Goal: Task Accomplishment & Management: Use online tool/utility

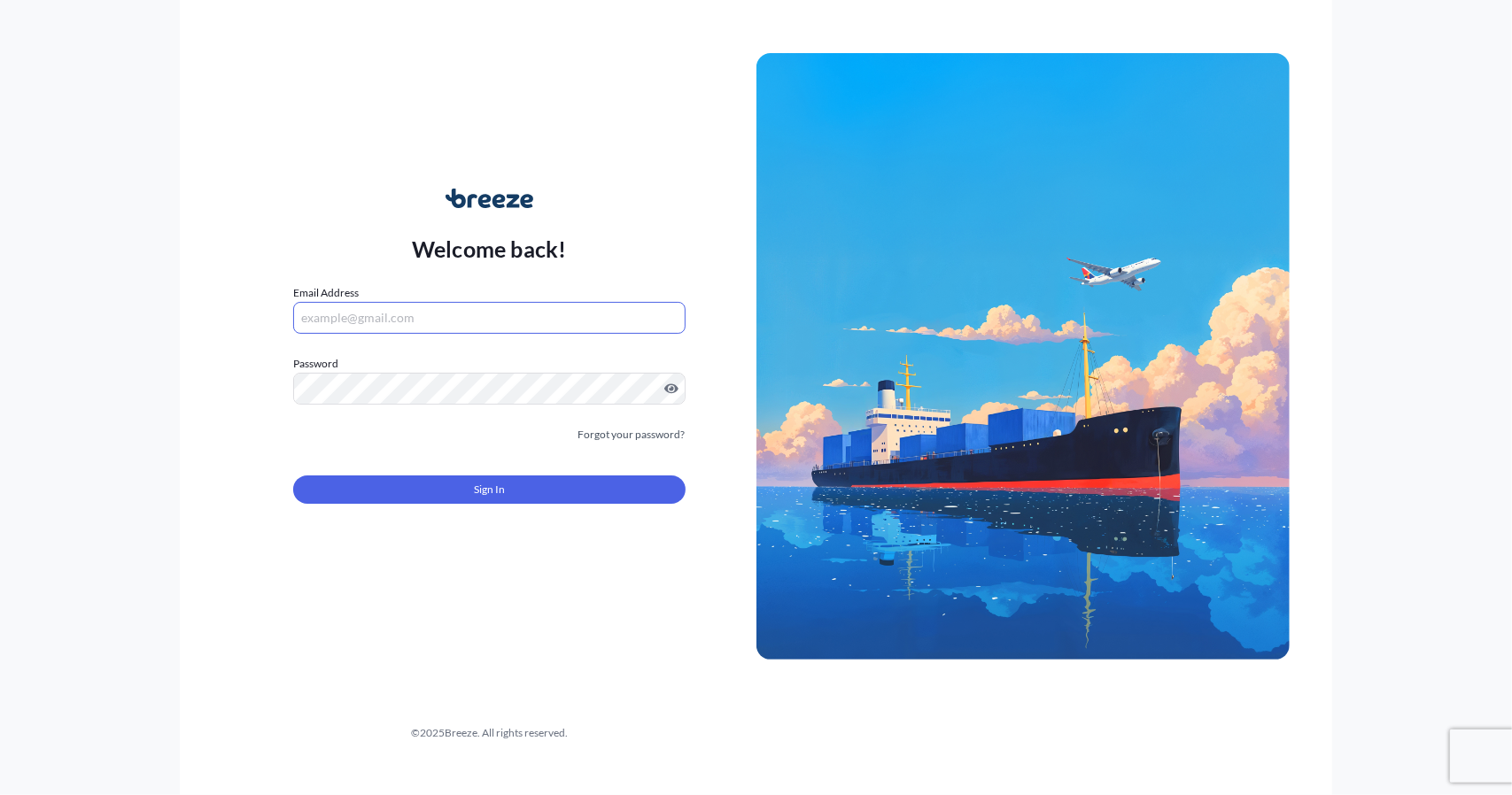
click at [464, 309] on input "Email Address" at bounding box center [490, 318] width 392 height 32
type input "[EMAIL_ADDRESS][DOMAIN_NAME]"
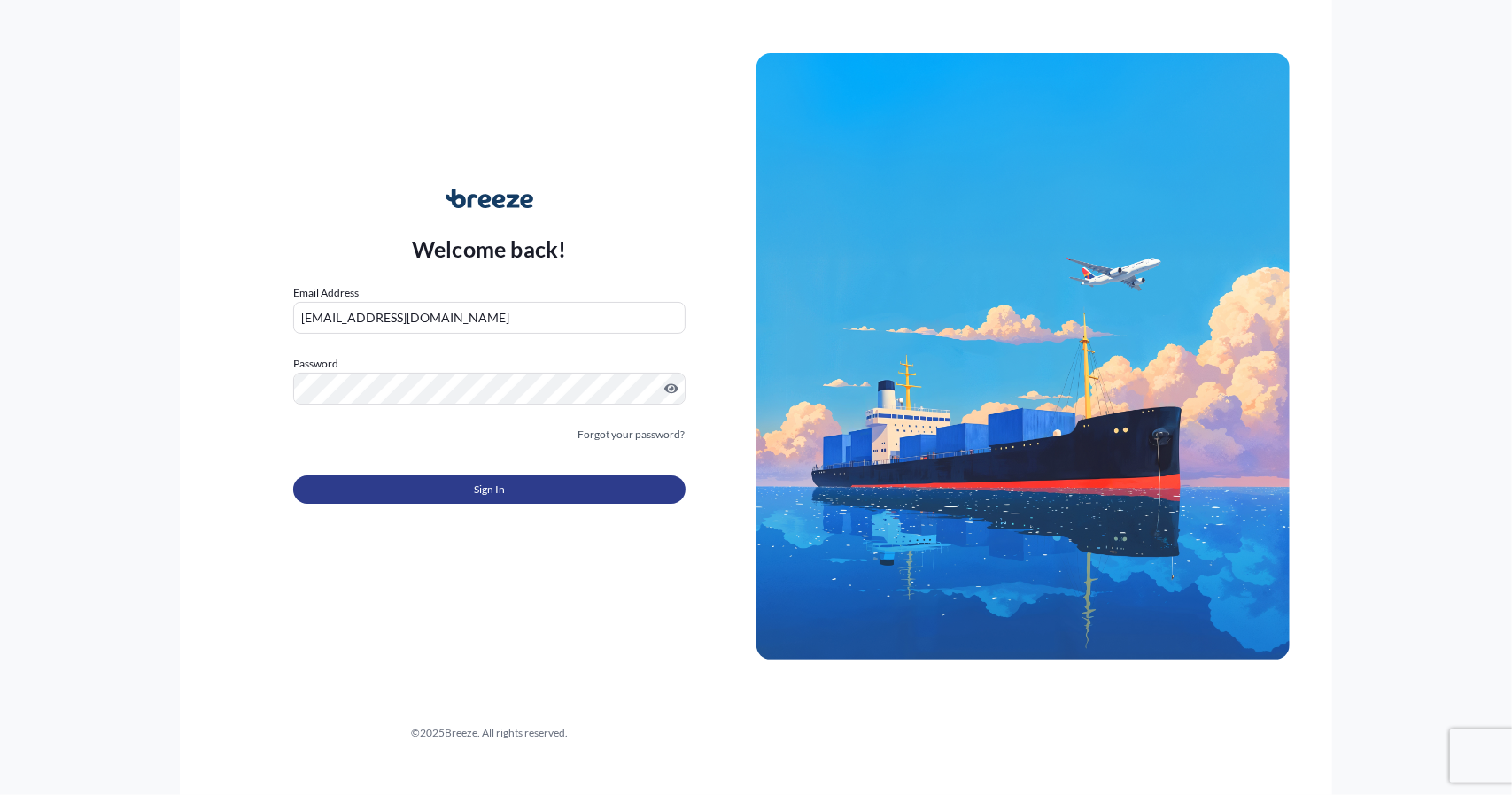
click at [499, 479] on button "Sign In" at bounding box center [490, 489] width 392 height 28
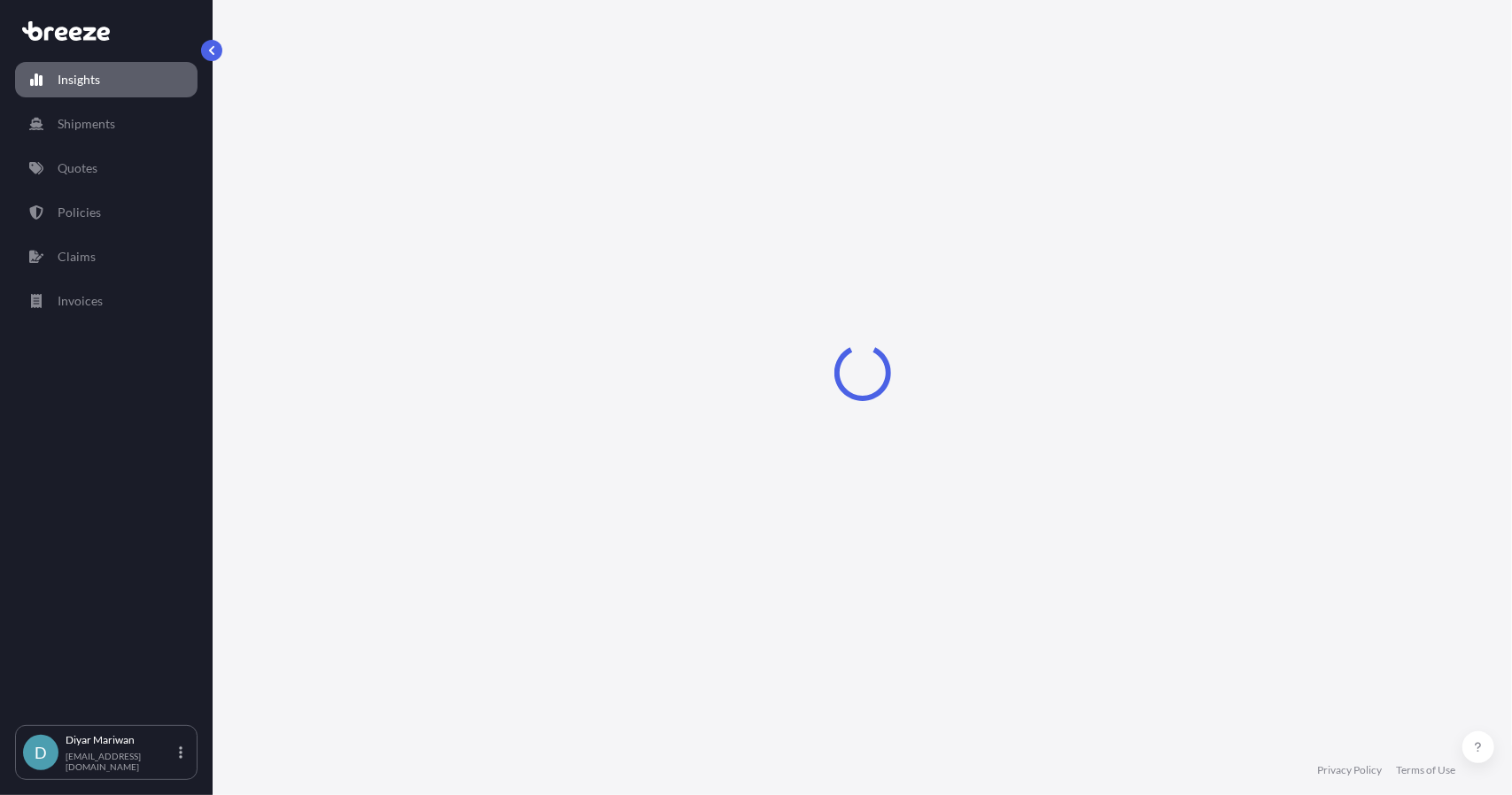
select select "2025"
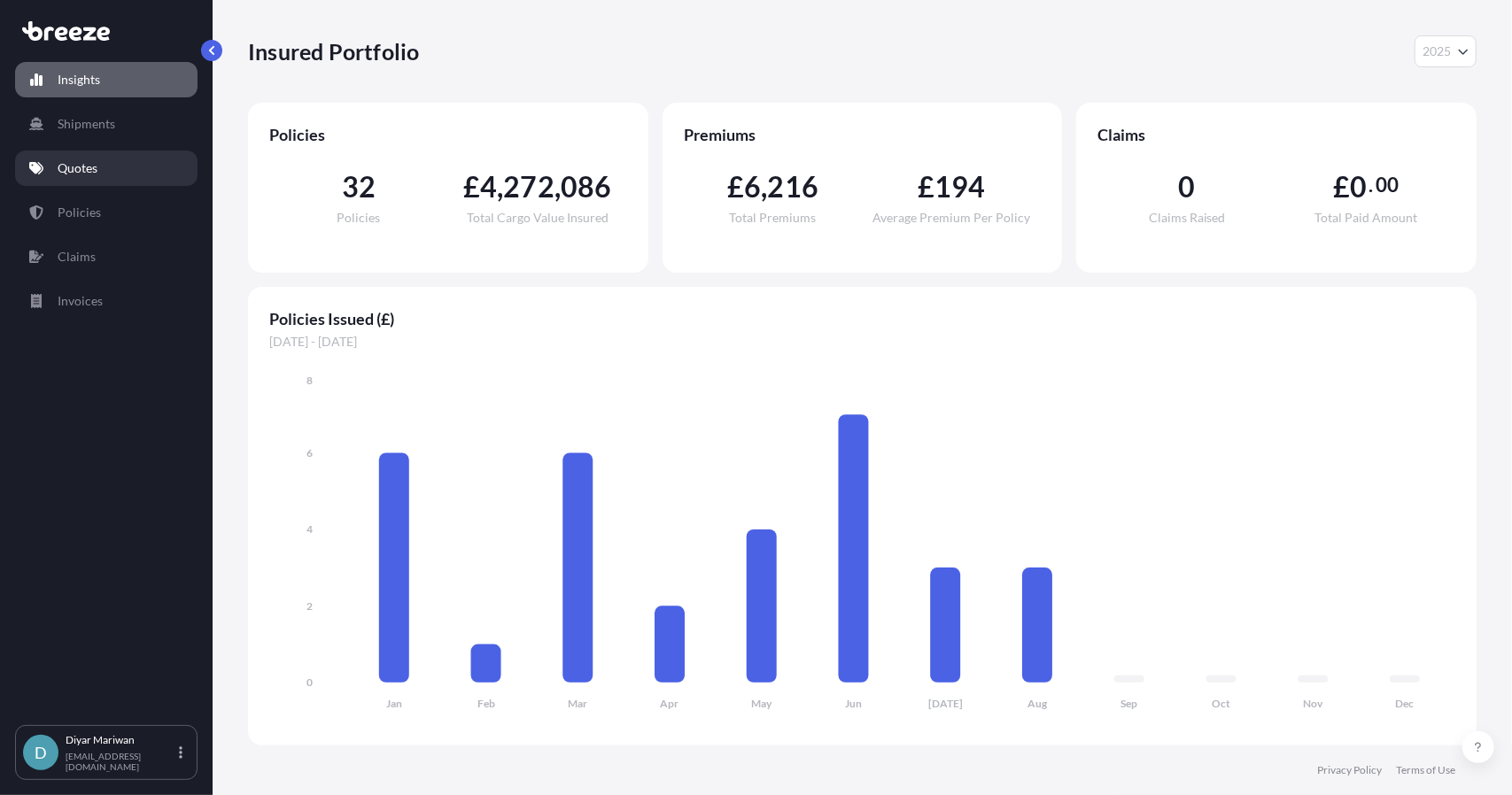
click at [52, 169] on link "Quotes" at bounding box center [106, 168] width 183 height 36
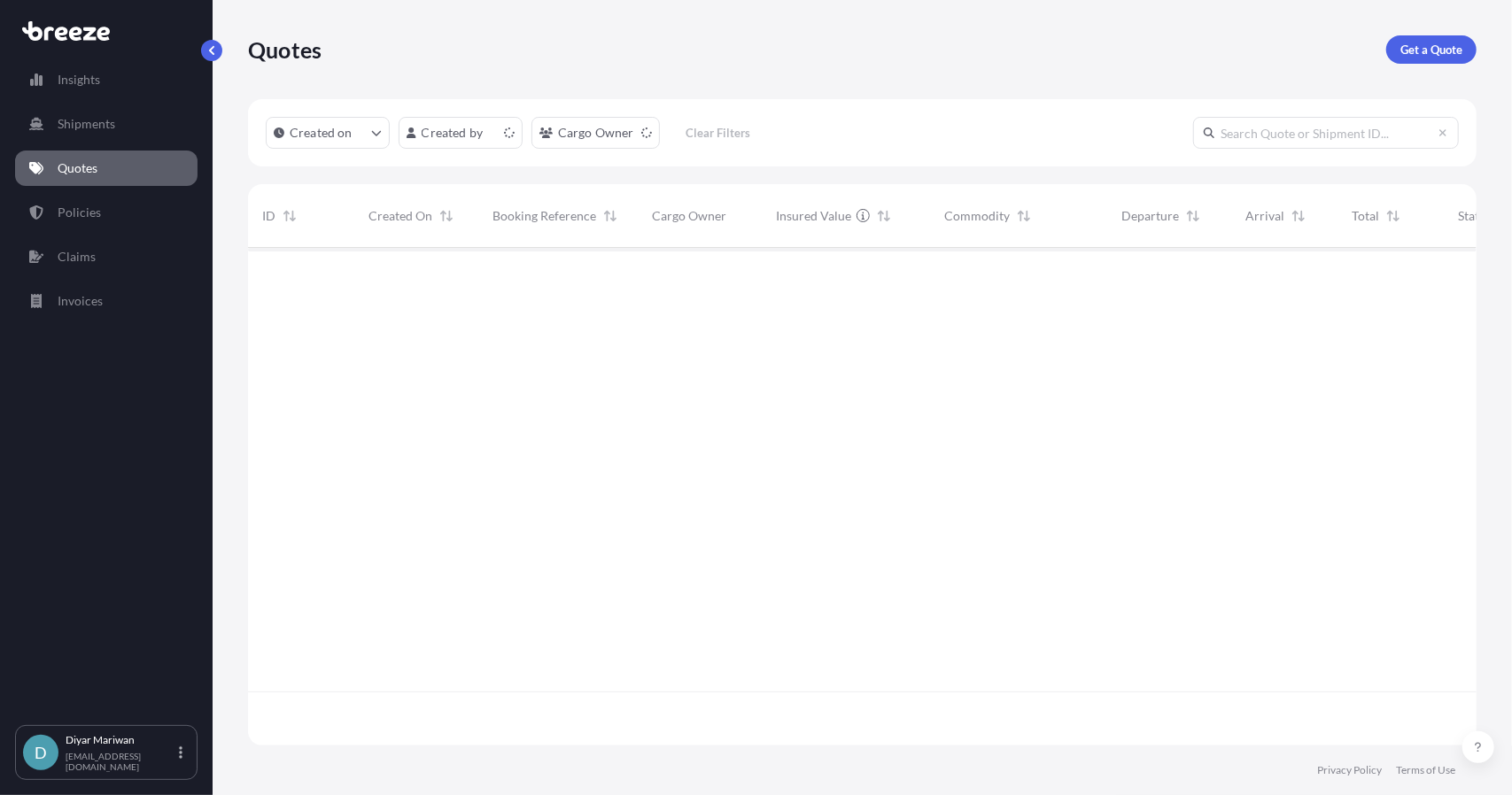
scroll to position [495, 1215]
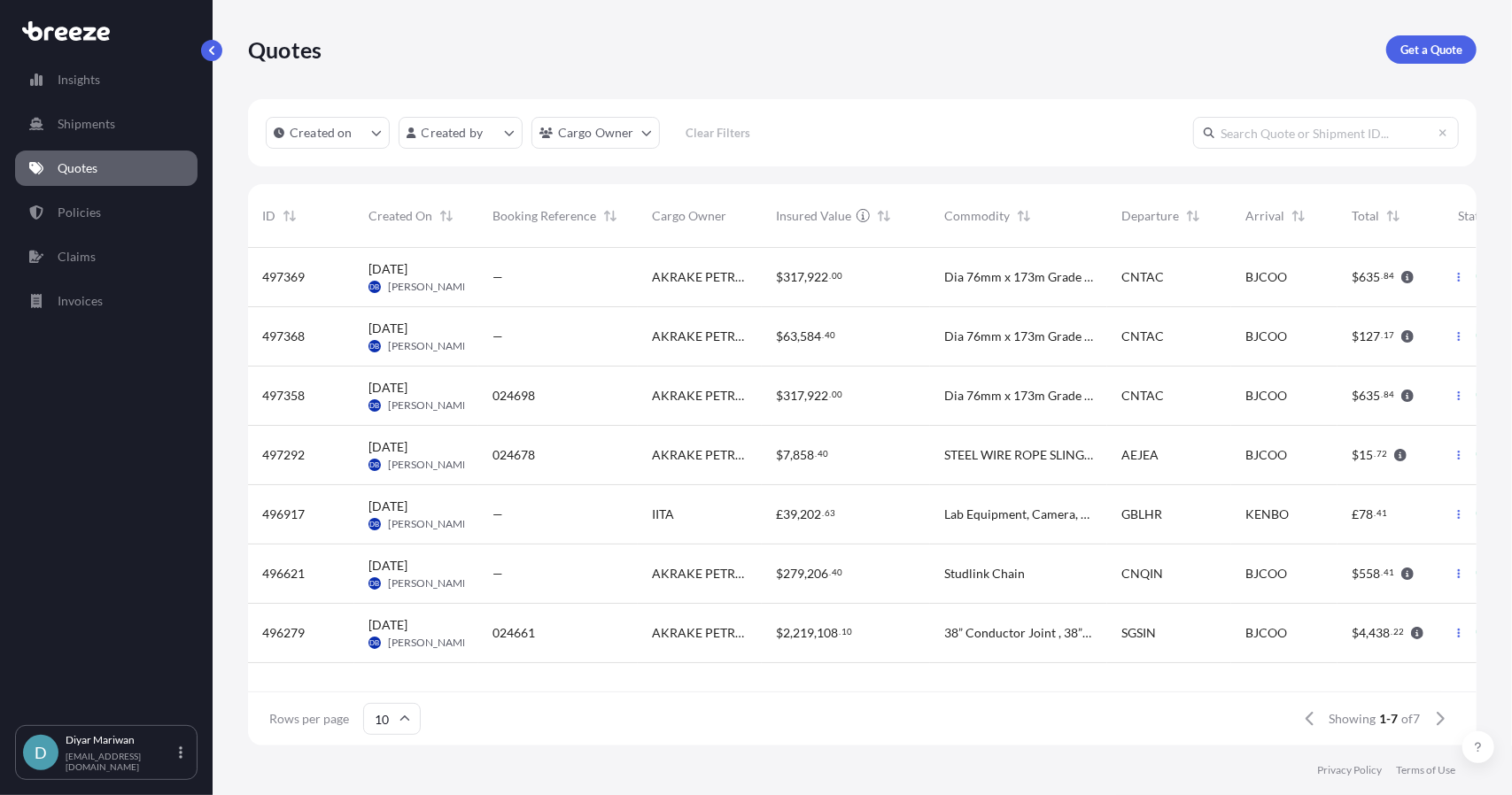
click at [502, 444] on div "024678" at bounding box center [557, 455] width 159 height 59
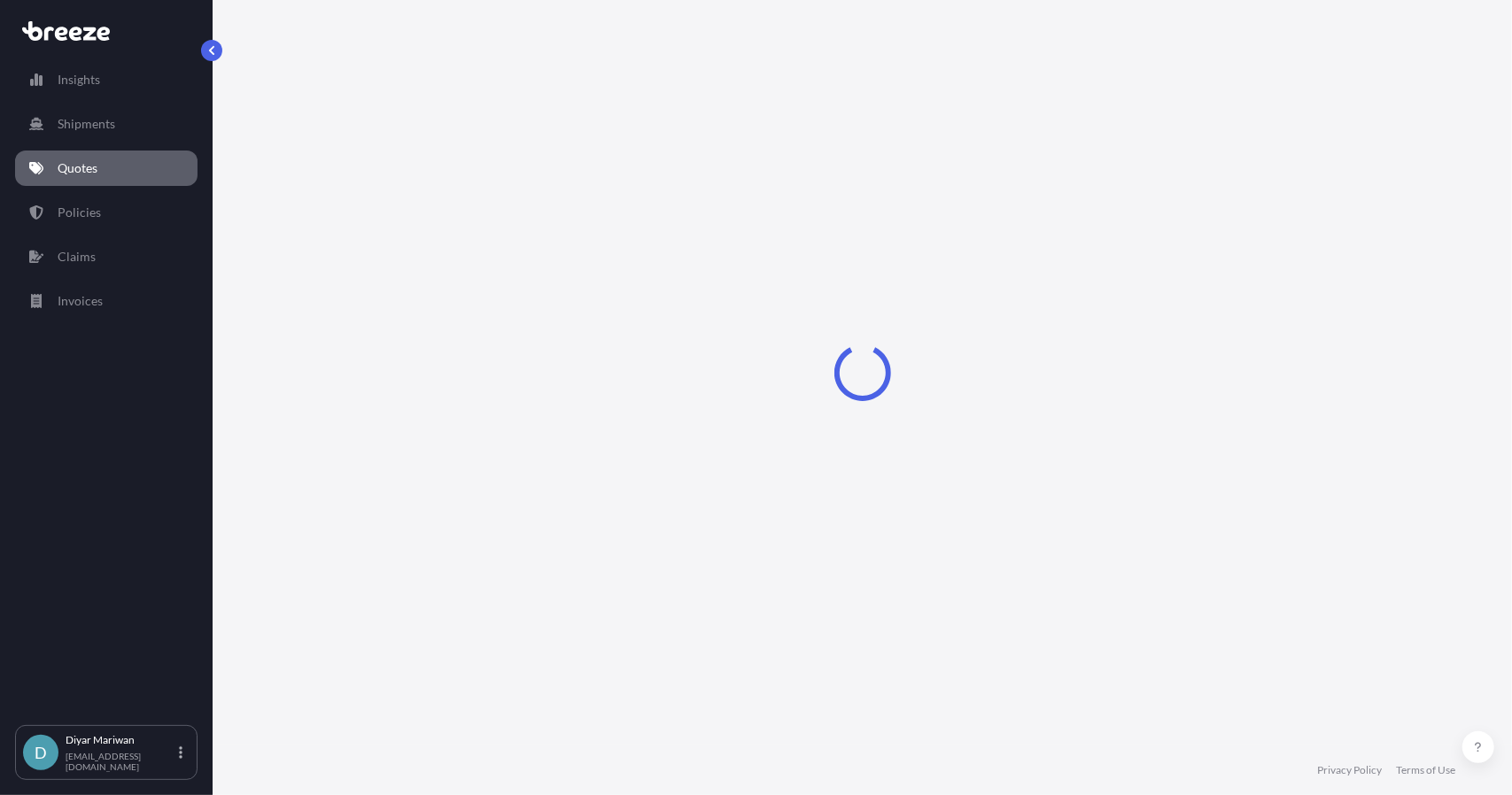
select select "Road"
select select "Sea"
select select "1"
